Goal: Task Accomplishment & Management: Complete application form

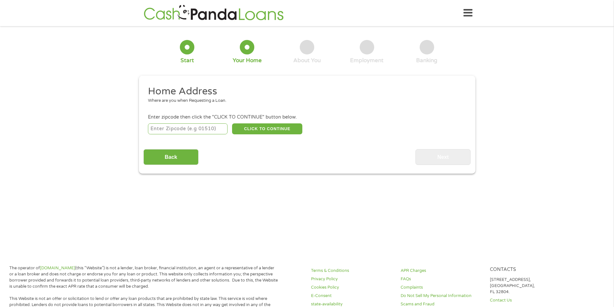
click at [203, 126] on input "number" at bounding box center [188, 129] width 80 height 11
type input "54022"
select select "[US_STATE]"
click at [263, 129] on button "CLICK TO CONTINUE" at bounding box center [267, 129] width 70 height 11
type input "54022"
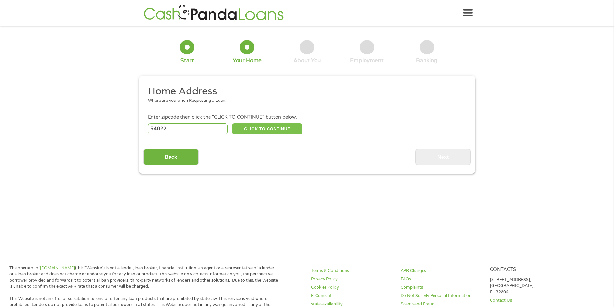
type input "[GEOGRAPHIC_DATA]"
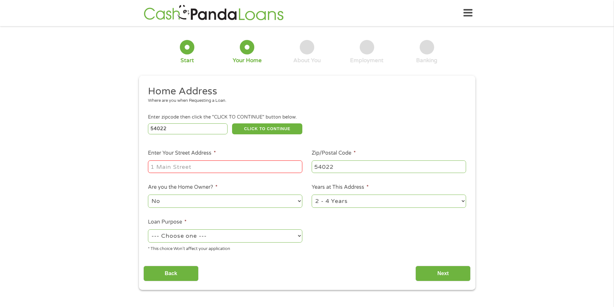
click at [230, 163] on input "Enter Your Street Address *" at bounding box center [225, 167] width 154 height 12
type input "[STREET_ADDRESS]"
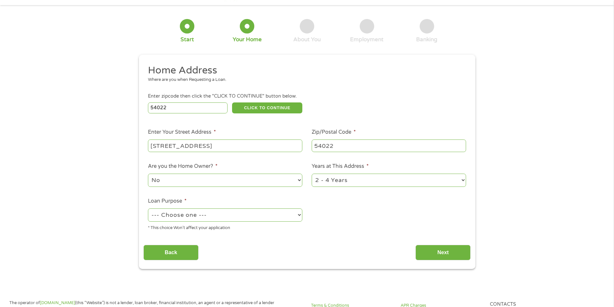
scroll to position [32, 0]
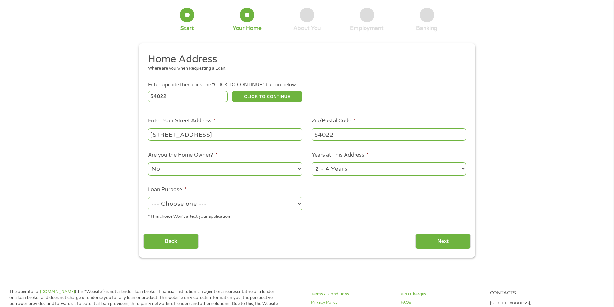
click at [359, 173] on select "1 Year or less 1 - 2 Years 2 - 4 Years Over 4 Years" at bounding box center [389, 169] width 154 height 13
select select "60months"
click at [312, 163] on select "1 Year or less 1 - 2 Years 2 - 4 Years Over 4 Years" at bounding box center [389, 169] width 154 height 13
click at [260, 207] on select "--- Choose one --- Pay Bills Debt Consolidation Home Improvement Major Purchase…" at bounding box center [225, 203] width 154 height 13
select select "paybills"
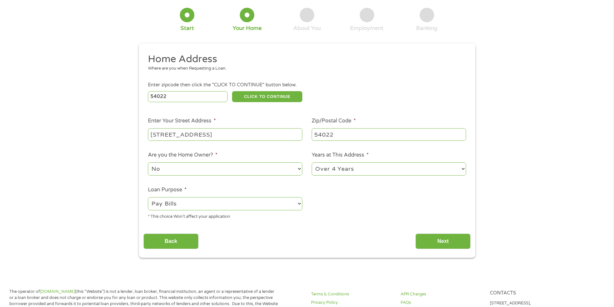
click at [148, 197] on select "--- Choose one --- Pay Bills Debt Consolidation Home Improvement Major Purchase…" at bounding box center [225, 203] width 154 height 13
click at [434, 240] on input "Next" at bounding box center [443, 242] width 55 height 16
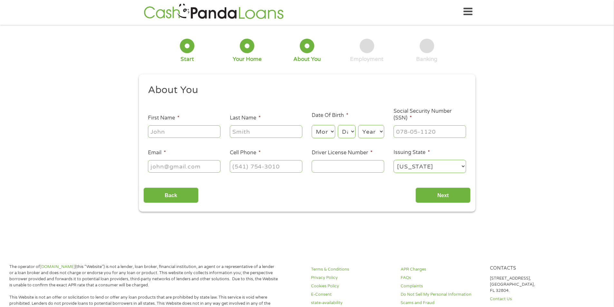
scroll to position [0, 0]
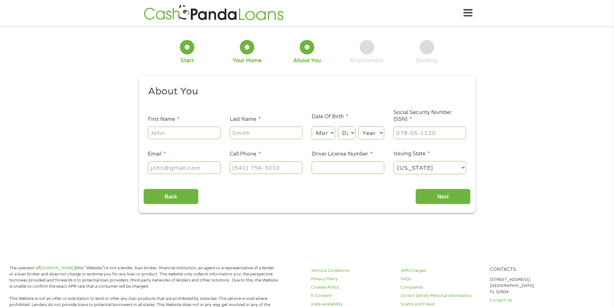
click at [189, 130] on input "First Name *" at bounding box center [184, 133] width 73 height 12
type input "[PERSON_NAME]"
type input "[EMAIL_ADDRESS][DOMAIN_NAME]"
type input "[PHONE_NUMBER]"
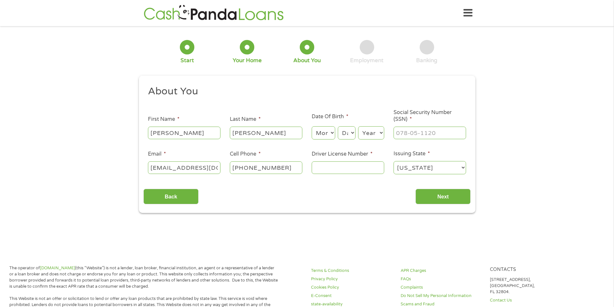
click at [218, 168] on input "[EMAIL_ADDRESS][DOMAIN_NAME]" at bounding box center [184, 168] width 73 height 12
type input "m"
click at [164, 166] on input "m" at bounding box center [184, 168] width 73 height 12
type input "[EMAIL_ADDRESS][DOMAIN_NAME]"
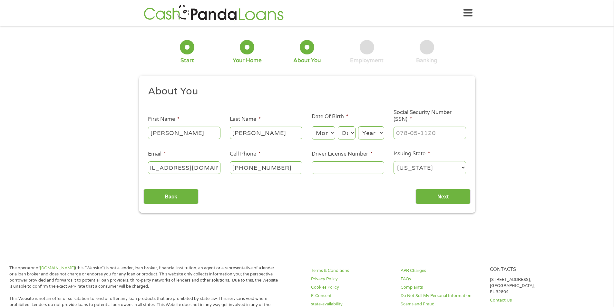
scroll to position [0, 0]
click at [334, 171] on input "Driver License Number *" at bounding box center [348, 168] width 73 height 12
type input "b6531796136509"
click at [439, 131] on input "___-__-____" at bounding box center [430, 133] width 73 height 12
type input "396-72-5408"
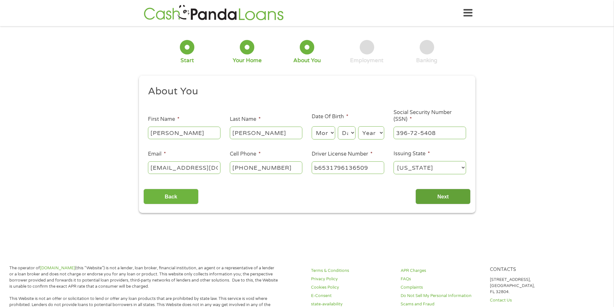
click at [441, 199] on input "Next" at bounding box center [443, 197] width 55 height 16
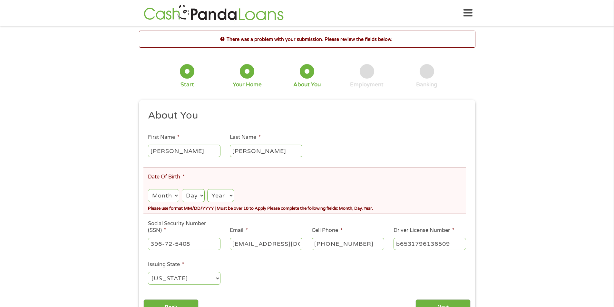
scroll to position [3, 3]
click at [160, 194] on select "Month 1 2 3 4 5 6 7 8 9 10 11 12" at bounding box center [163, 195] width 31 height 13
select select "10"
click at [148, 189] on select "Month 1 2 3 4 5 6 7 8 9 10 11 12" at bounding box center [163, 195] width 31 height 13
click at [195, 193] on select "Day 1 2 3 4 5 6 7 8 9 10 11 12 13 14 15 16 17 18 19 20 21 22 23 24 25 26 27 28 …" at bounding box center [193, 195] width 23 height 13
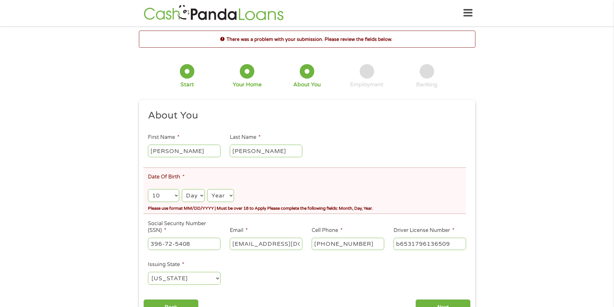
select select "5"
click at [182, 189] on select "Day 1 2 3 4 5 6 7 8 9 10 11 12 13 14 15 16 17 18 19 20 21 22 23 24 25 26 27 28 …" at bounding box center [193, 195] width 23 height 13
click at [225, 197] on select "Year [DATE] 2006 2005 2004 2003 2002 2001 2000 1999 1998 1997 1996 1995 1994 19…" at bounding box center [220, 195] width 26 height 13
select select "1961"
click at [207, 189] on select "Year [DATE] 2006 2005 2004 2003 2002 2001 2000 1999 1998 1997 1996 1995 1994 19…" at bounding box center [220, 195] width 26 height 13
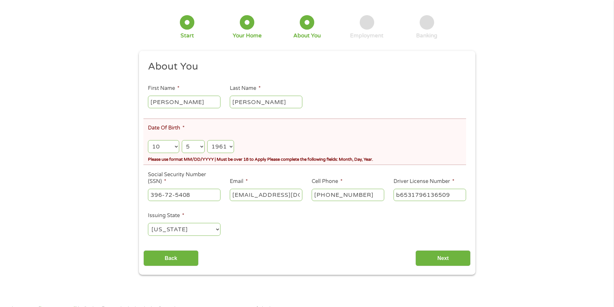
scroll to position [64, 0]
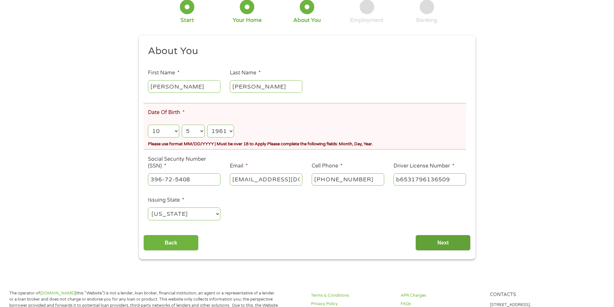
click at [449, 244] on input "Next" at bounding box center [443, 243] width 55 height 16
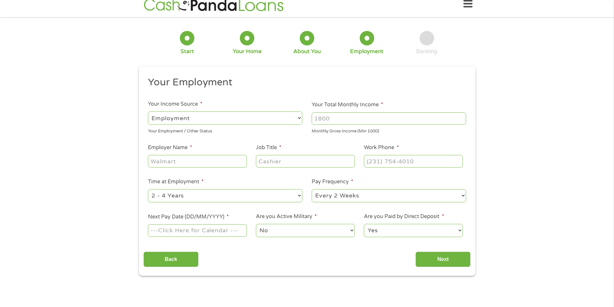
scroll to position [0, 0]
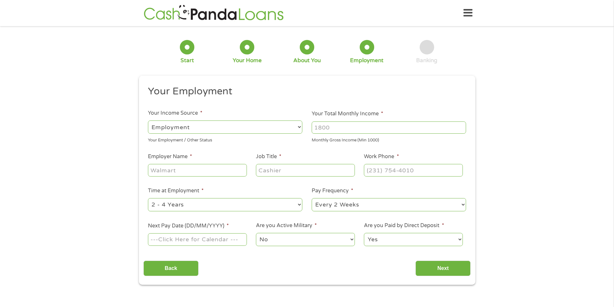
click at [350, 125] on input "Your Total Monthly Income *" at bounding box center [389, 128] width 154 height 12
type input "2800"
click at [202, 131] on select "--- Choose one --- Employment [DEMOGRAPHIC_DATA] Benefits" at bounding box center [225, 127] width 154 height 13
click at [148, 121] on select "--- Choose one --- Employment [DEMOGRAPHIC_DATA] Benefits" at bounding box center [225, 127] width 154 height 13
click at [205, 170] on input "Employer Name *" at bounding box center [197, 170] width 99 height 12
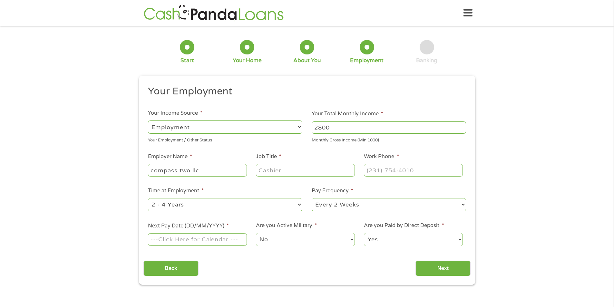
type input "compass two llc"
click at [274, 168] on input "Job Title *" at bounding box center [305, 170] width 99 height 12
type input "dishwasher"
click at [379, 169] on input "(___) ___-____" at bounding box center [413, 170] width 99 height 12
type input "[PHONE_NUMBER]"
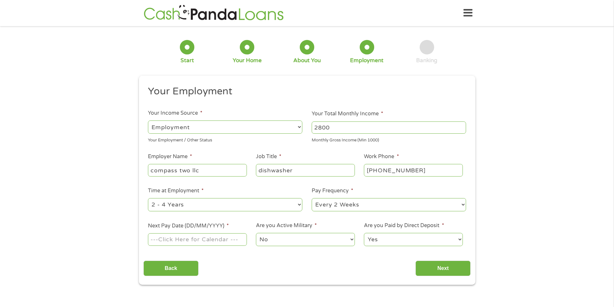
click at [229, 242] on input "Next Pay Date (DD/MM/YYYY) *" at bounding box center [197, 239] width 99 height 12
type input "[DATE]"
click at [438, 267] on input "Next" at bounding box center [443, 269] width 55 height 16
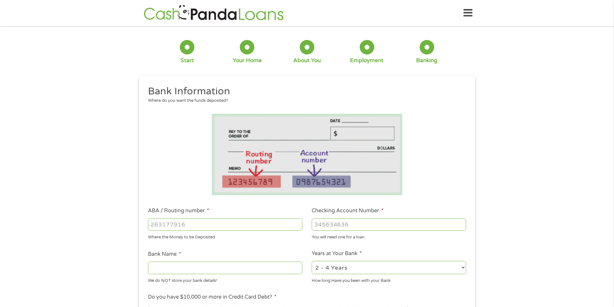
click at [222, 224] on input "ABA / Routing number *" at bounding box center [225, 225] width 154 height 12
type input "314074269"
type input "USAA FEDERAL SAVINGS BANK"
type input "314074269"
click at [347, 226] on input "Checking Account Number *" at bounding box center [389, 225] width 154 height 12
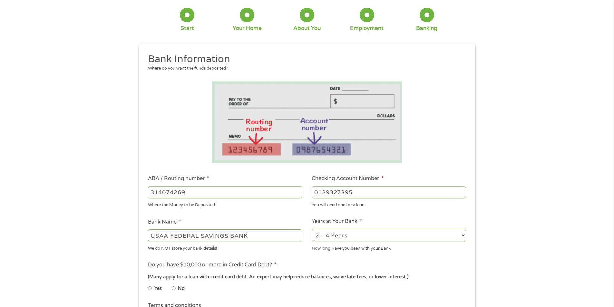
scroll to position [64, 0]
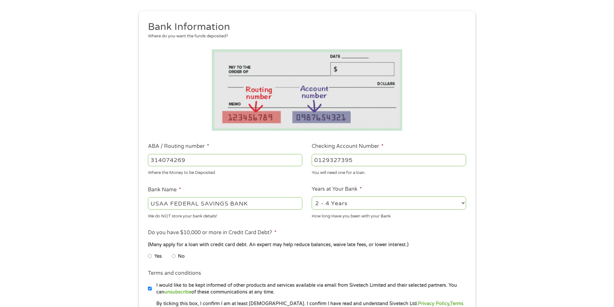
type input "0129327395"
click at [173, 255] on input "No" at bounding box center [174, 256] width 4 height 10
radio input "true"
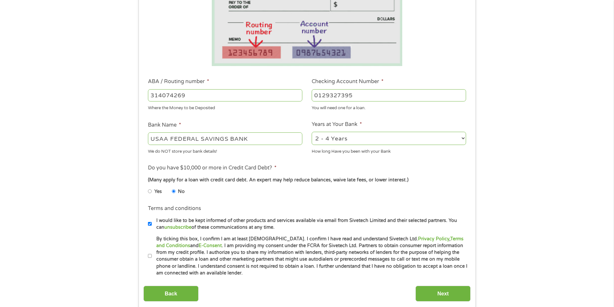
scroll to position [161, 0]
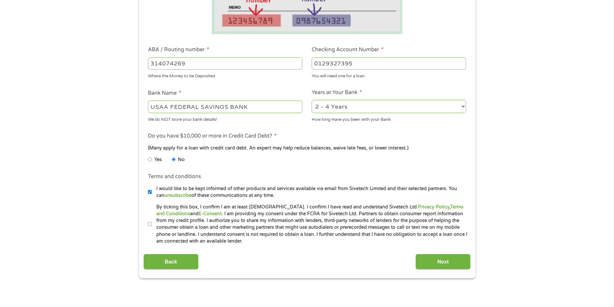
click at [149, 224] on input "By ticking this box, I confirm I am at least [DEMOGRAPHIC_DATA]. I confirm I ha…" at bounding box center [150, 224] width 4 height 10
checkbox input "true"
click at [439, 262] on input "Next" at bounding box center [443, 262] width 55 height 16
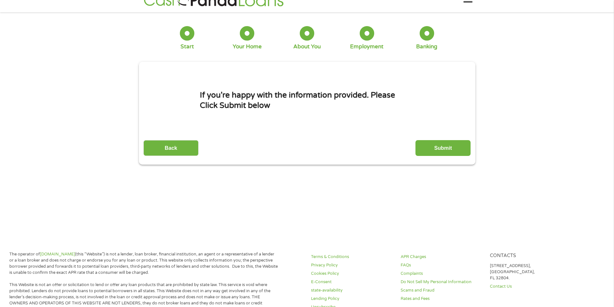
scroll to position [0, 0]
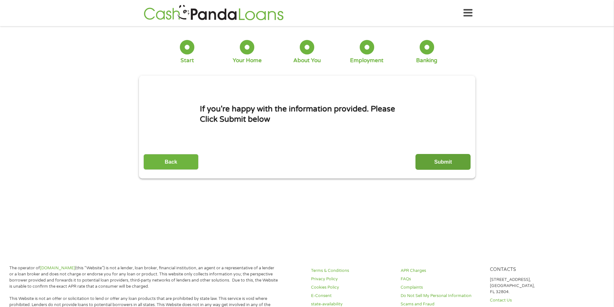
click at [444, 159] on input "Submit" at bounding box center [443, 162] width 55 height 16
